Goal: Check status: Check status

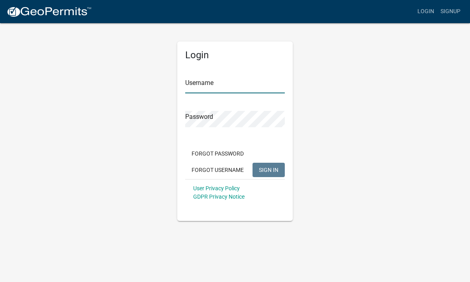
click at [193, 82] on input "Username" at bounding box center [235, 85] width 100 height 16
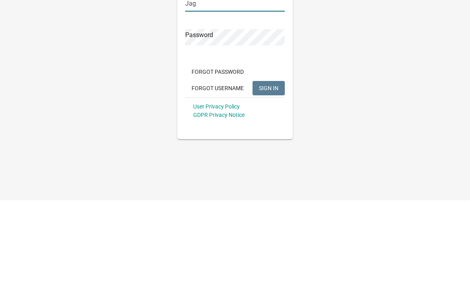
type input "Jag"
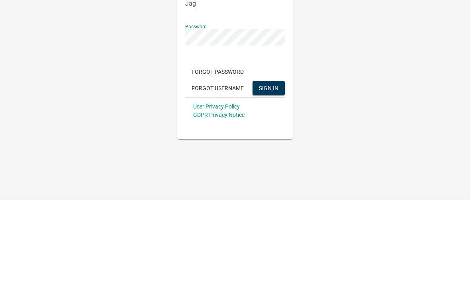
click at [271, 166] on span "SIGN IN" at bounding box center [269, 169] width 20 height 6
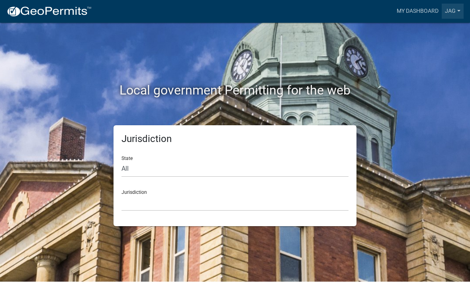
click at [451, 13] on link "jag" at bounding box center [453, 11] width 22 height 15
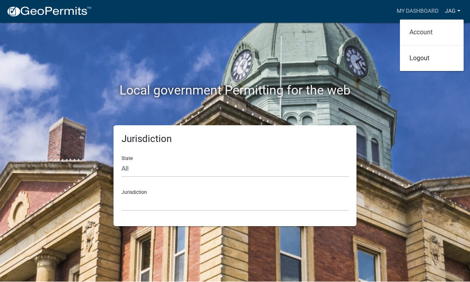
click at [430, 35] on link "Account" at bounding box center [432, 32] width 64 height 19
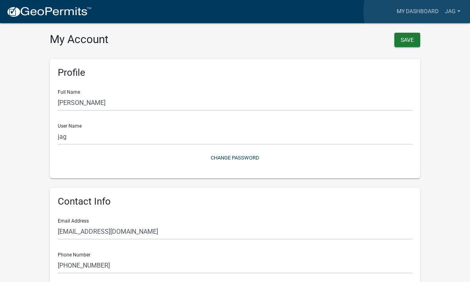
click at [424, 11] on link "My Dashboard" at bounding box center [417, 11] width 48 height 15
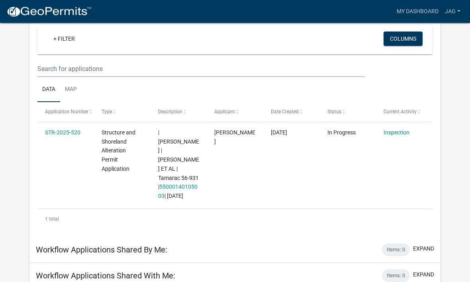
scroll to position [80, 0]
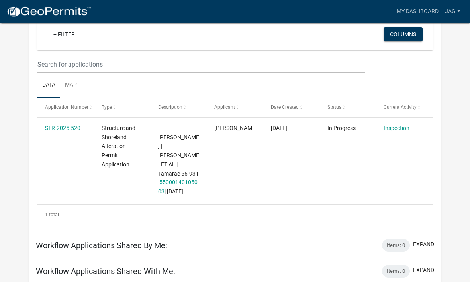
click at [396, 125] on link "Inspection" at bounding box center [396, 128] width 26 height 6
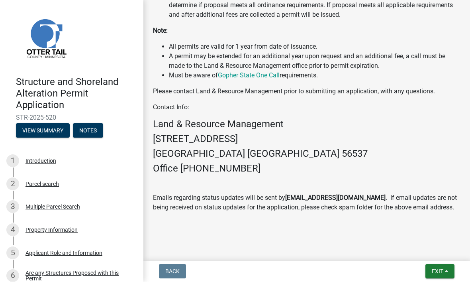
click at [45, 141] on header "Structure and Shoreland Alteration Permit Application STR-2025-520 View Summary…" at bounding box center [71, 73] width 143 height 146
click at [43, 128] on button "View Summary" at bounding box center [43, 130] width 54 height 14
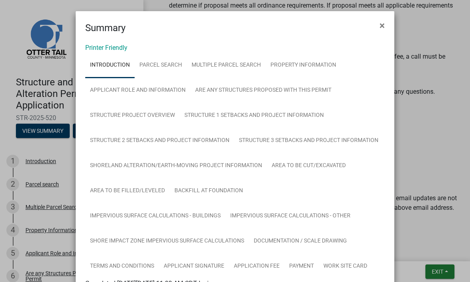
click at [383, 23] on span "×" at bounding box center [381, 25] width 5 height 11
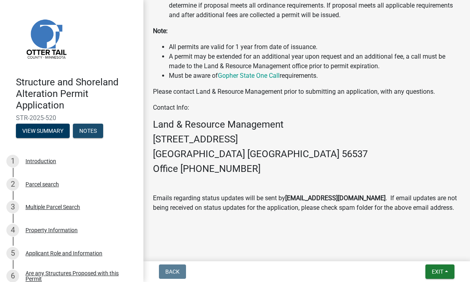
click at [93, 131] on button "Notes" at bounding box center [88, 130] width 30 height 14
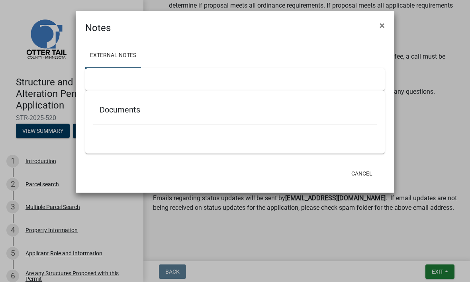
click at [381, 24] on span "×" at bounding box center [381, 25] width 5 height 11
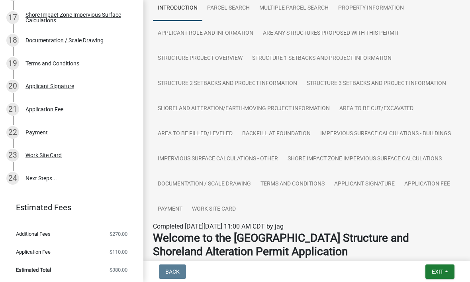
scroll to position [509, 0]
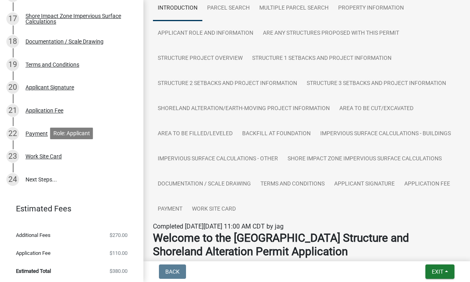
click at [38, 157] on div "Work Site Card" at bounding box center [43, 156] width 36 height 6
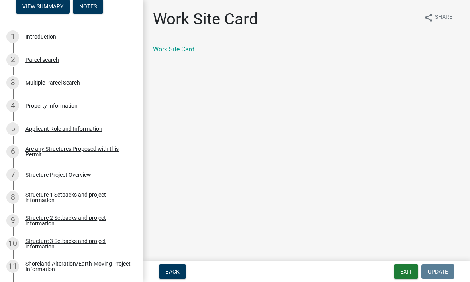
scroll to position [115, 0]
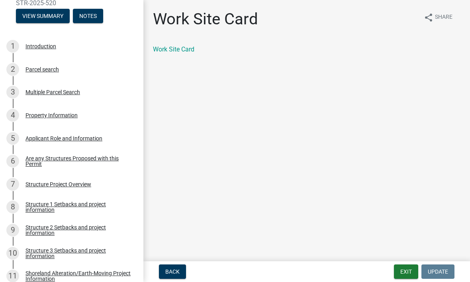
click at [38, 45] on div "Introduction" at bounding box center [40, 46] width 31 height 6
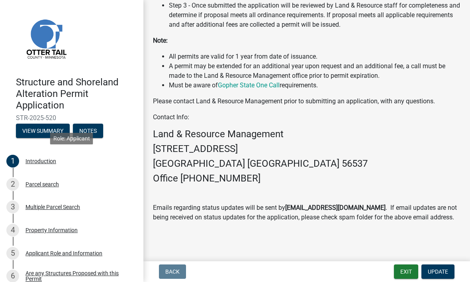
scroll to position [0, 0]
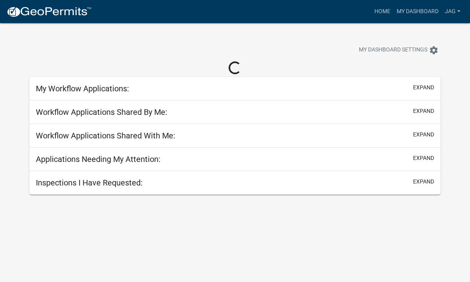
scroll to position [23, 0]
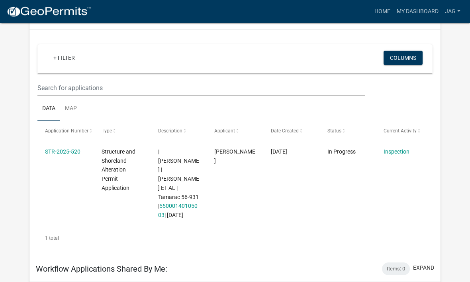
scroll to position [57, 0]
click at [170, 202] on link "55000140105003" at bounding box center [177, 210] width 39 height 16
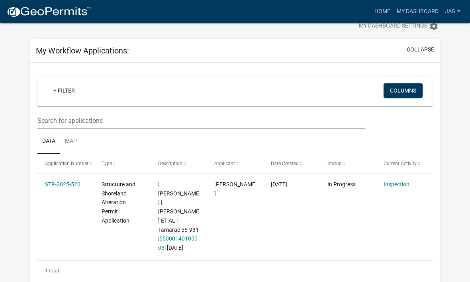
scroll to position [25, 0]
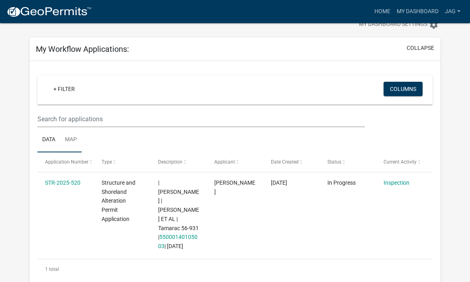
click at [68, 135] on link "Map" at bounding box center [71, 139] width 22 height 25
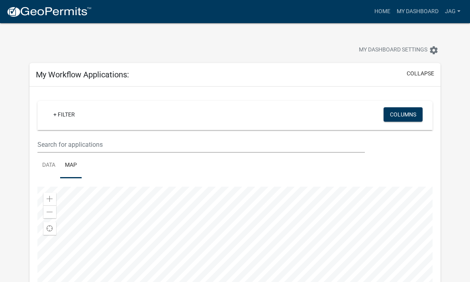
click at [451, 14] on link "jag" at bounding box center [453, 11] width 22 height 15
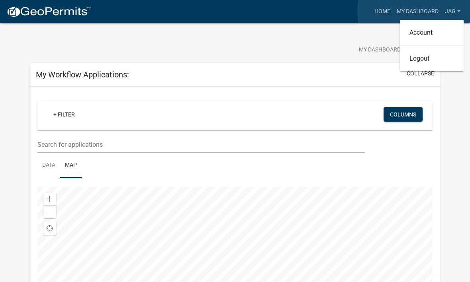
click at [418, 11] on link "My Dashboard" at bounding box center [417, 11] width 48 height 15
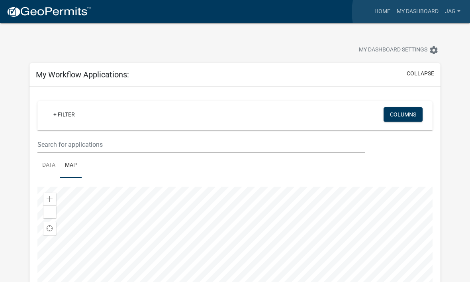
click at [413, 12] on link "My Dashboard" at bounding box center [417, 11] width 48 height 15
click at [384, 8] on link "Home" at bounding box center [382, 11] width 22 height 15
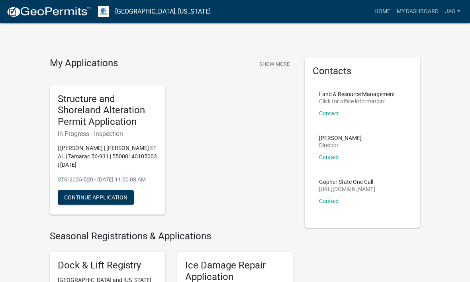
click at [271, 61] on button "Show More" at bounding box center [274, 63] width 37 height 13
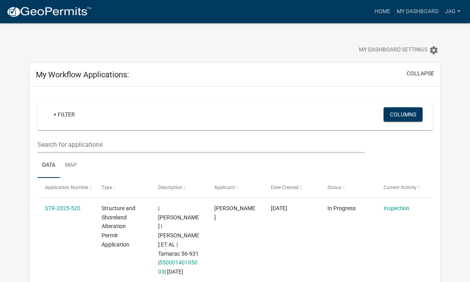
click at [455, 10] on link "jag" at bounding box center [453, 11] width 22 height 15
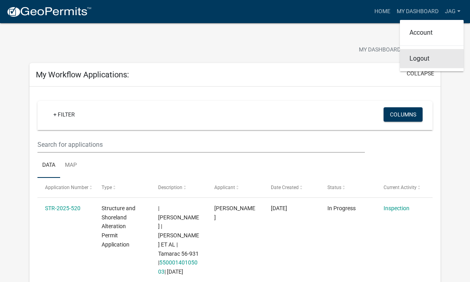
click at [429, 54] on link "Logout" at bounding box center [432, 58] width 64 height 19
